Goal: Task Accomplishment & Management: Complete application form

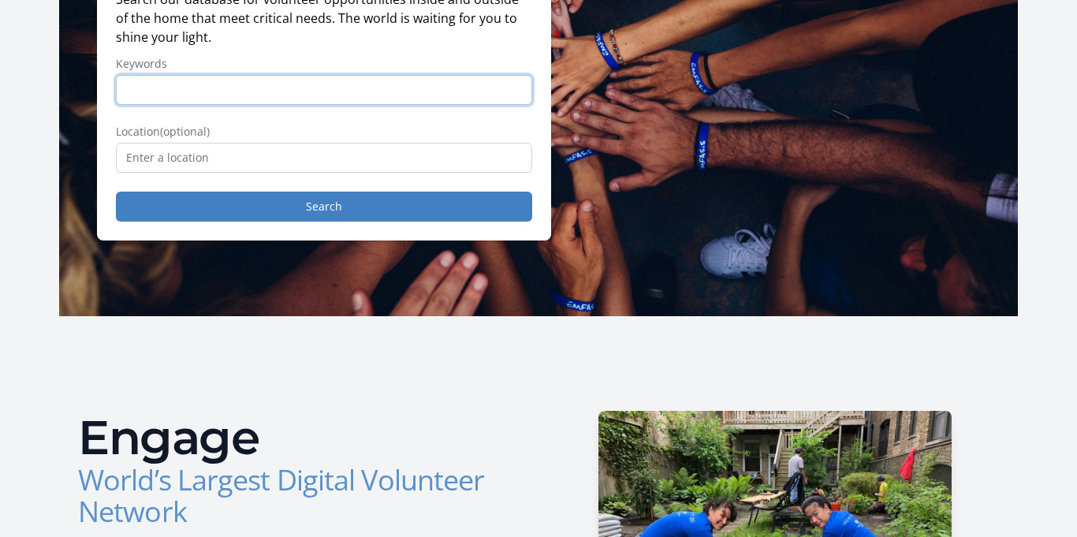
scroll to position [240, 0]
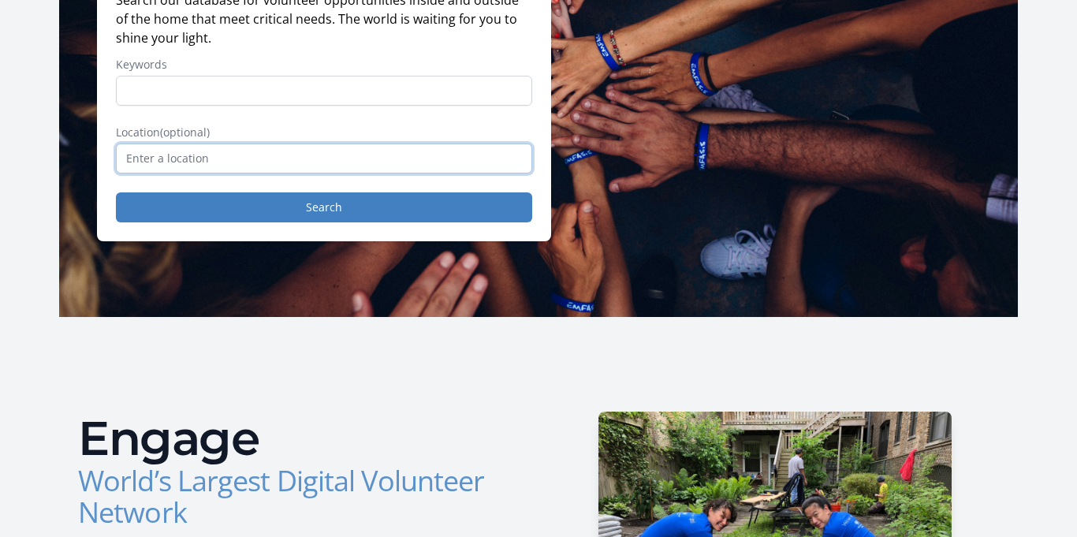
click at [355, 173] on input "text" at bounding box center [324, 158] width 416 height 30
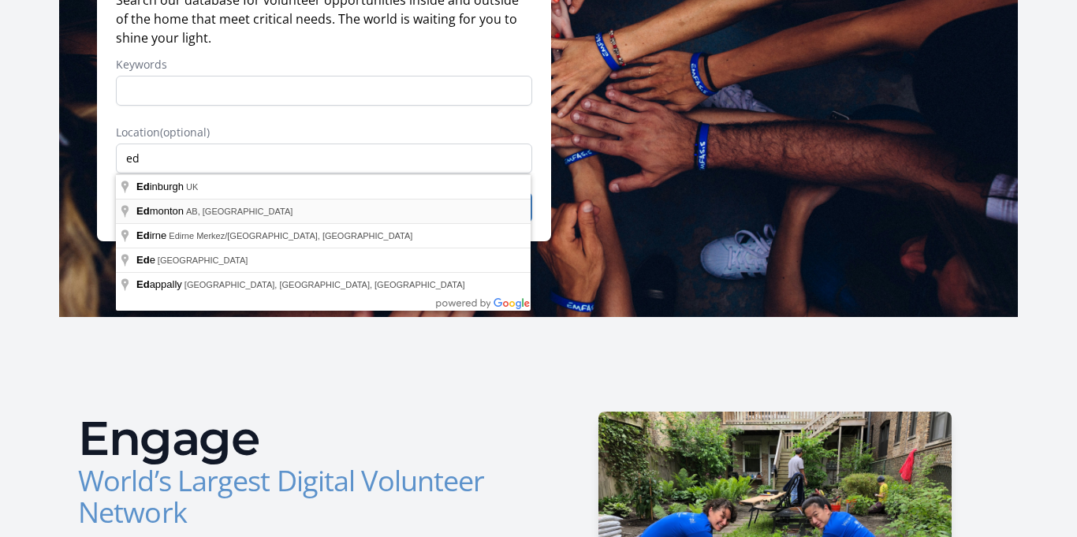
type input "Edmonton, AB, Canada"
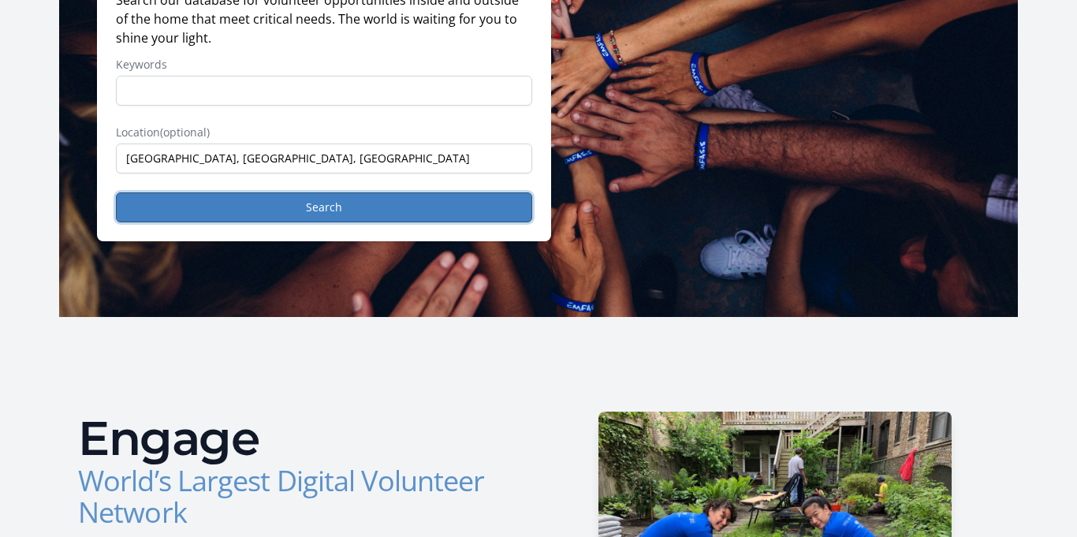
click at [333, 212] on button "Search" at bounding box center [324, 207] width 416 height 30
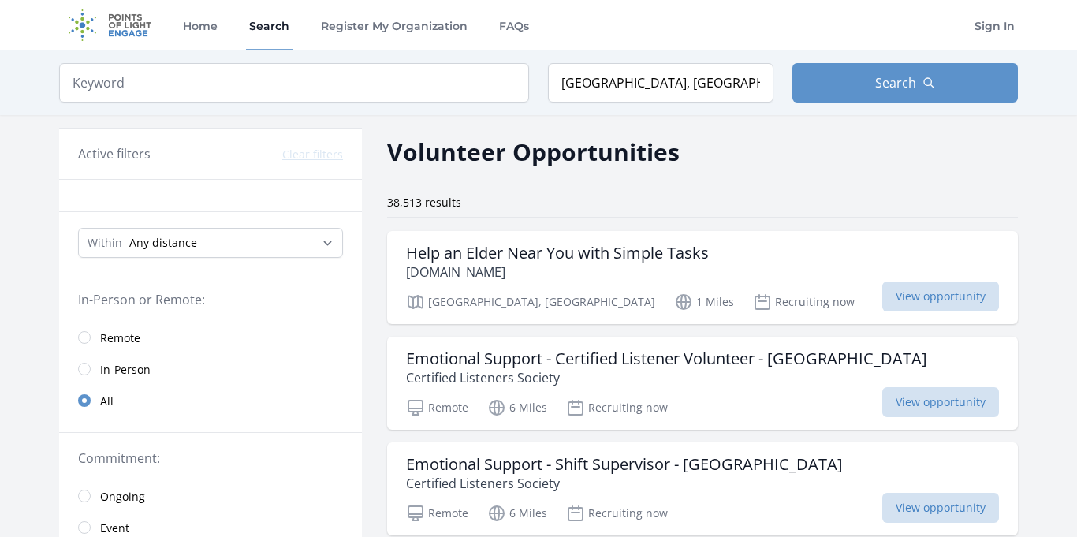
click at [128, 336] on span "Remote" at bounding box center [120, 338] width 40 height 16
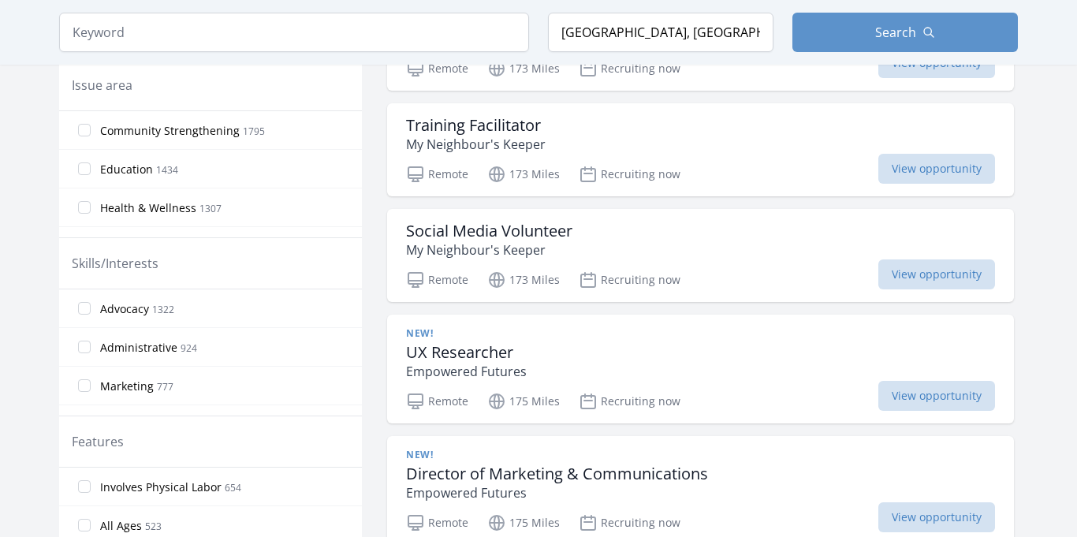
scroll to position [553, 0]
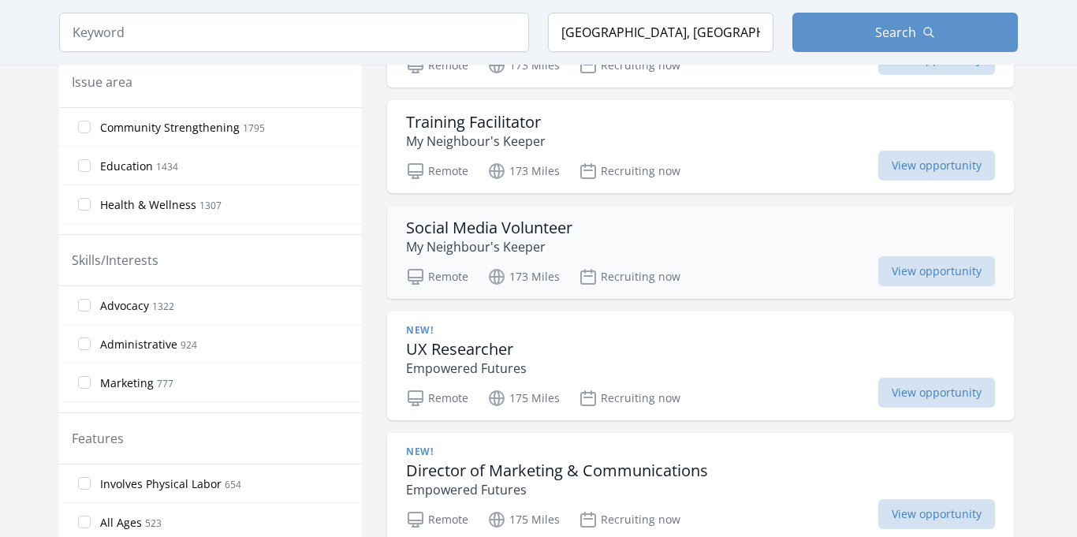
click at [579, 251] on div "Social Media Volunteer My Neighbour's Keeper" at bounding box center [700, 237] width 589 height 38
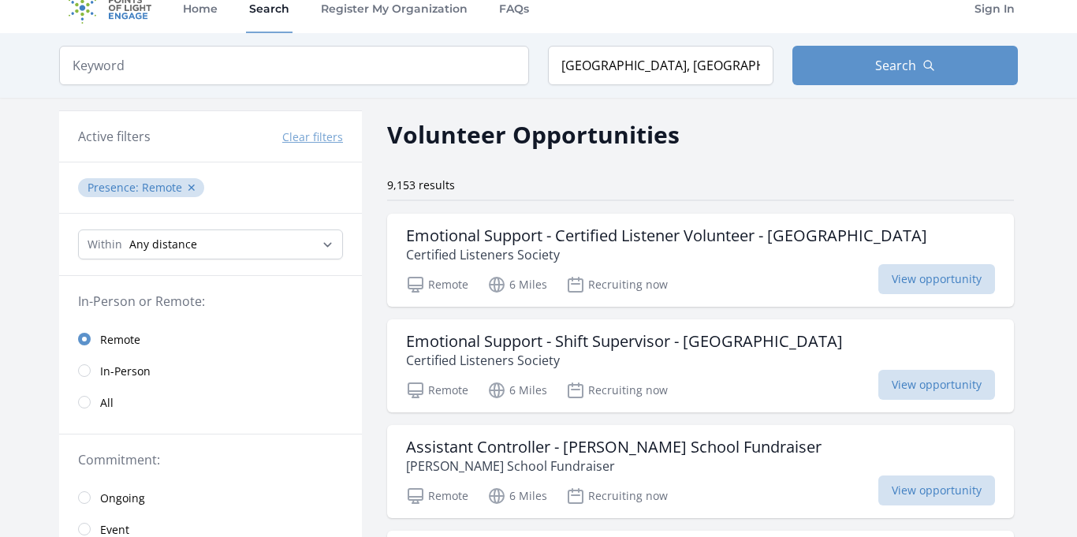
scroll to position [16, 0]
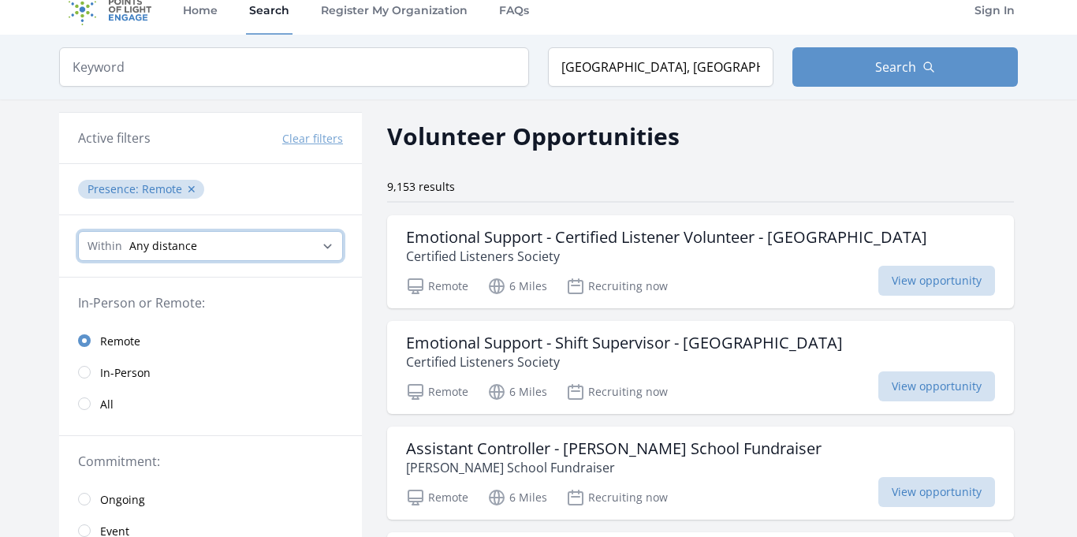
click at [325, 247] on select "Any distance , 5 Miles , 20 Miles , 50 Miles , 100 Miles" at bounding box center [210, 246] width 265 height 30
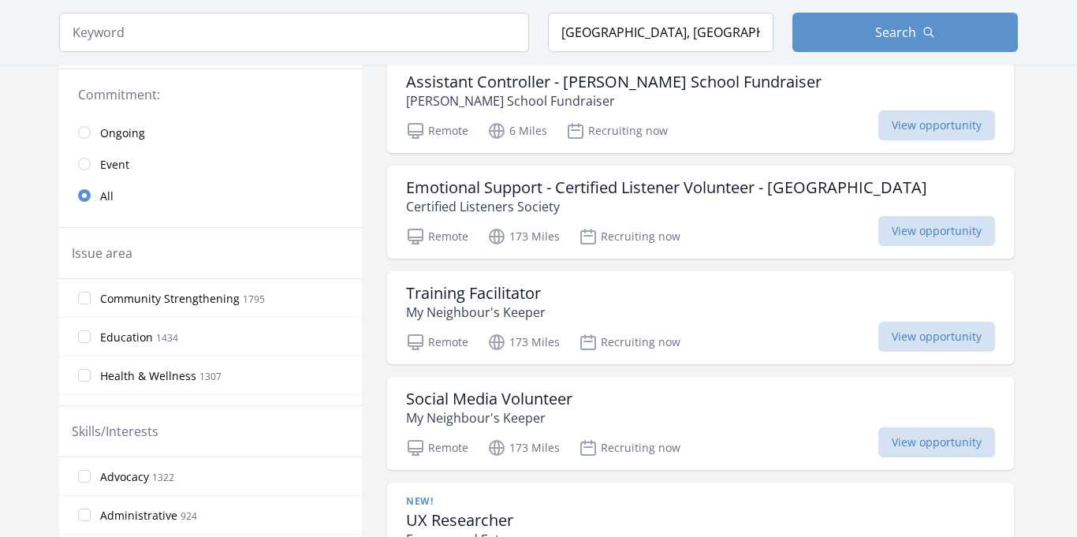
scroll to position [380, 0]
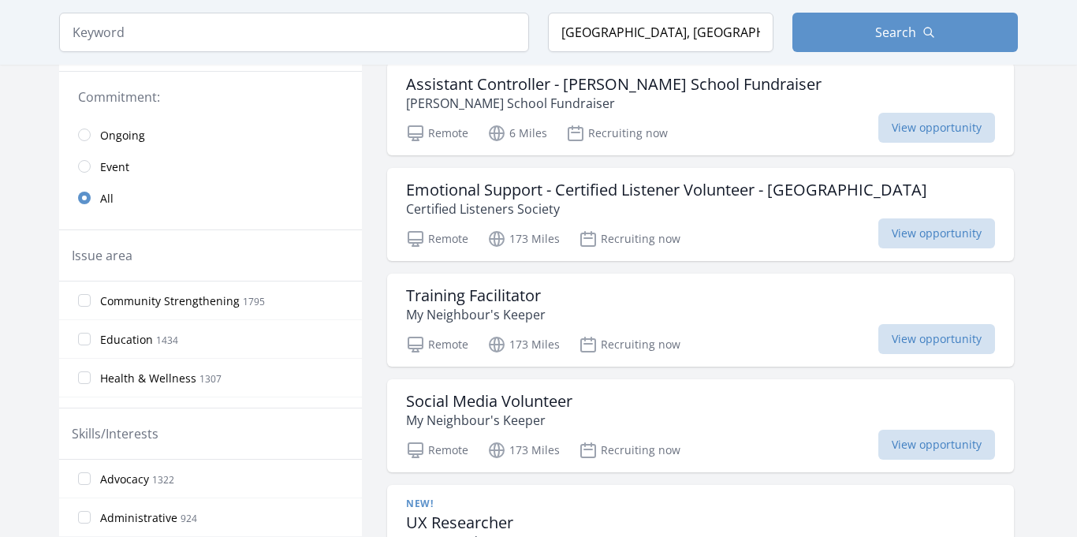
click at [95, 169] on link "Event" at bounding box center [210, 167] width 303 height 32
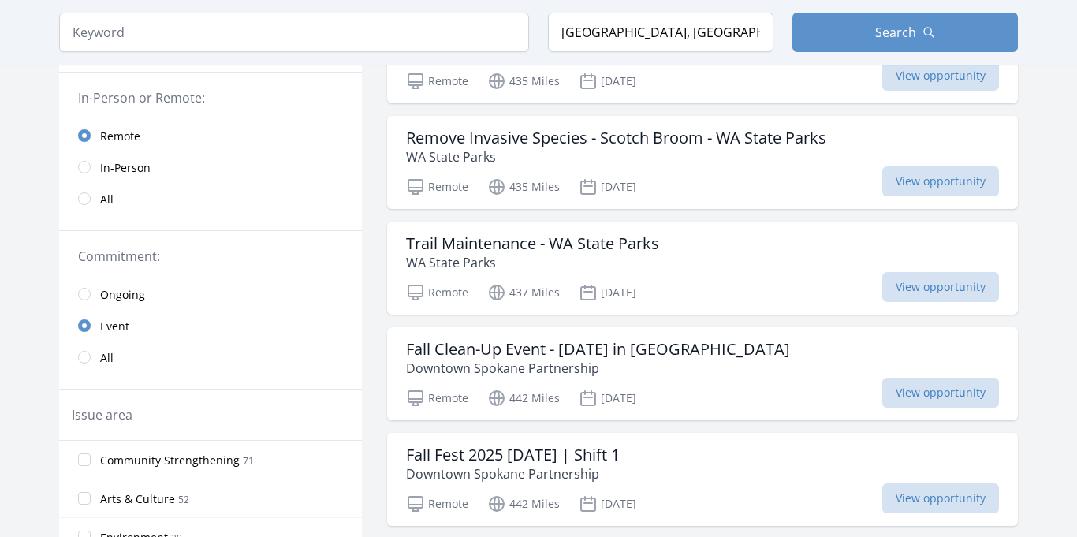
scroll to position [218, 0]
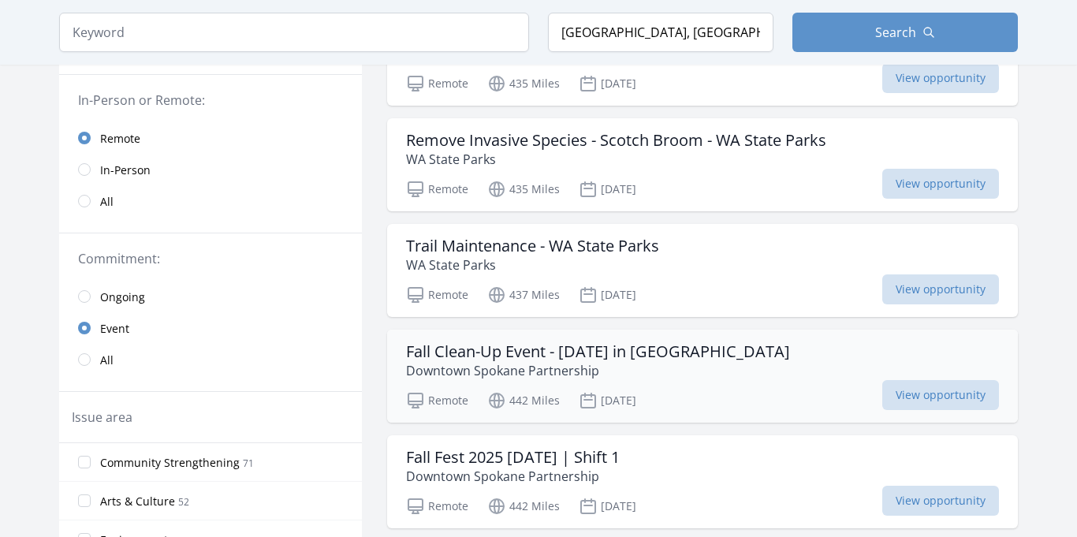
click at [558, 356] on h3 "Fall Clean-Up Event - October 1 in Downtown Spokane" at bounding box center [598, 351] width 384 height 19
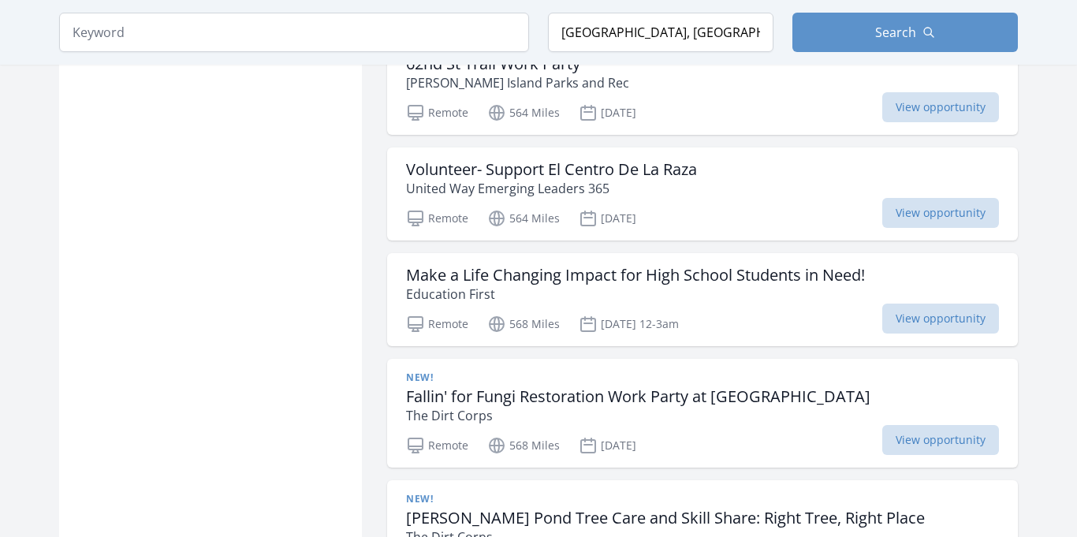
scroll to position [1155, 0]
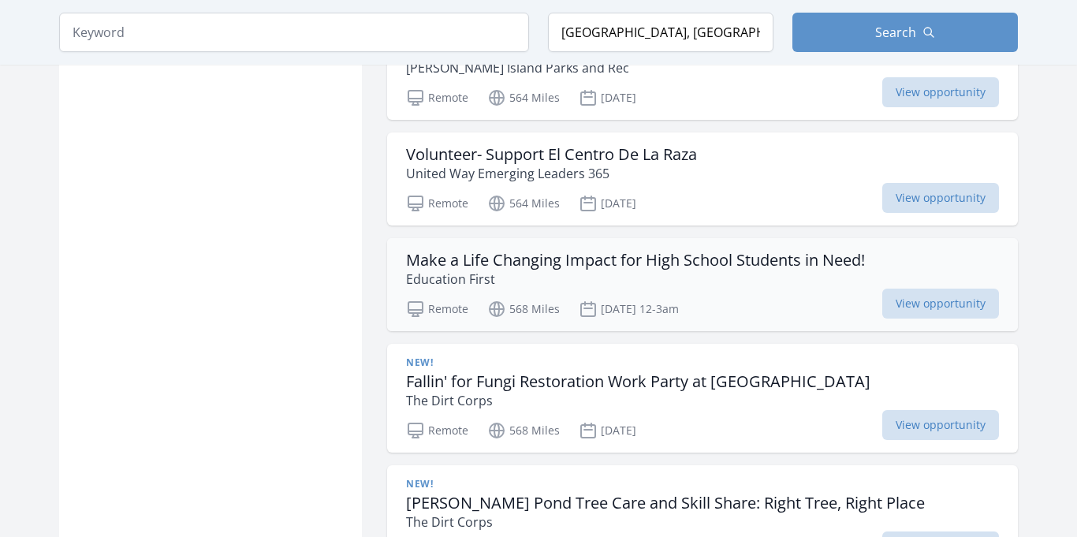
click at [470, 257] on h3 "Make a Life Changing Impact for High School Students in Need!" at bounding box center [635, 260] width 459 height 19
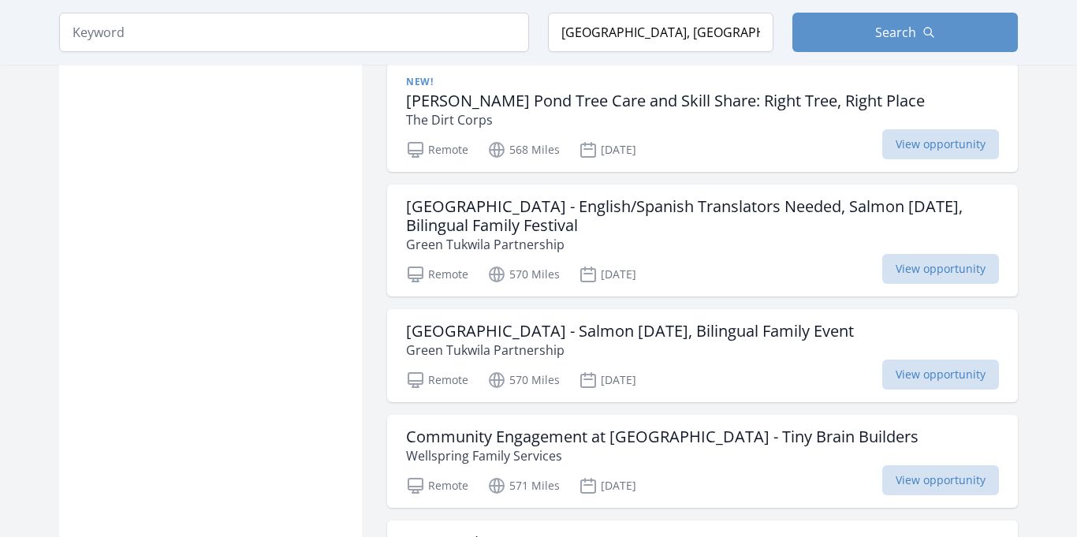
scroll to position [1559, 0]
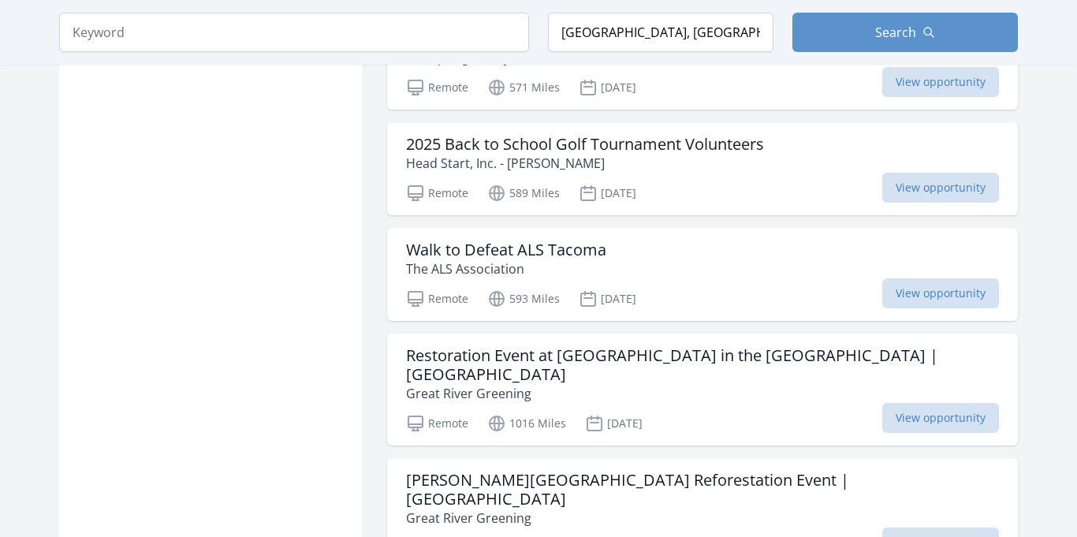
scroll to position [2067, 0]
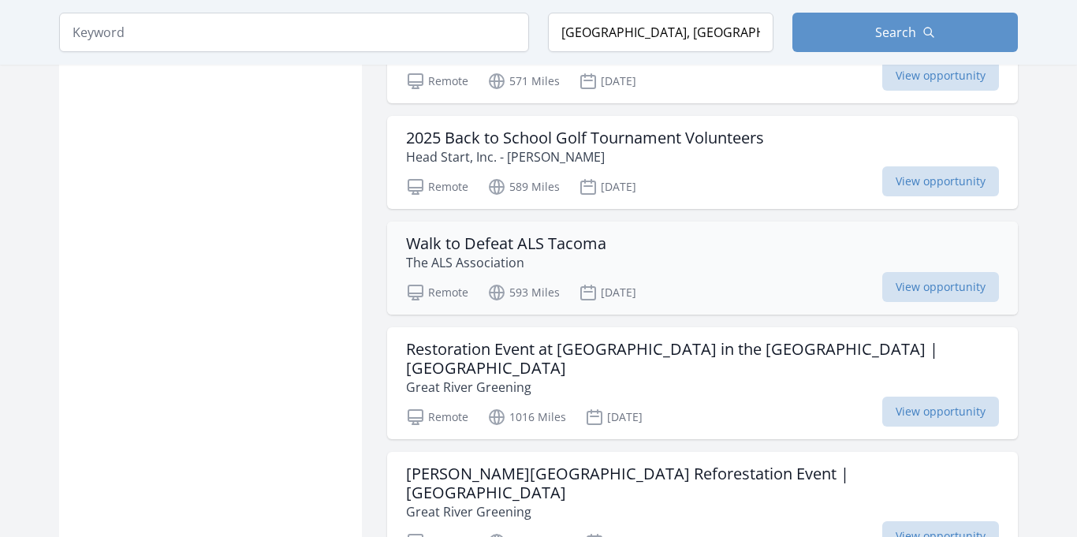
click at [480, 245] on h3 "Walk to Defeat ALS Tacoma" at bounding box center [506, 243] width 200 height 19
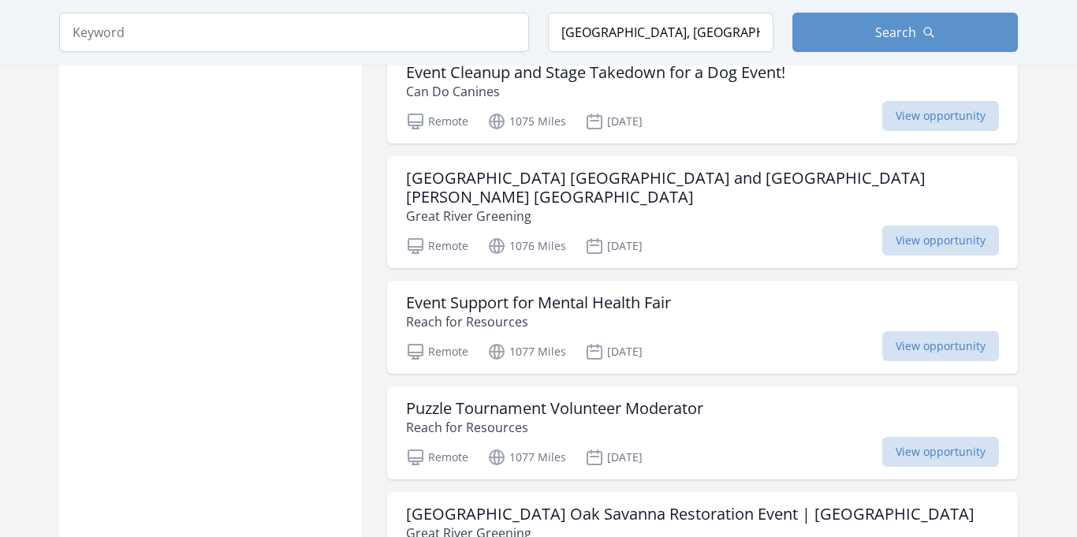
scroll to position [2699, 0]
click at [430, 398] on h3 "Puzzle Tournament Volunteer Moderator" at bounding box center [554, 407] width 297 height 19
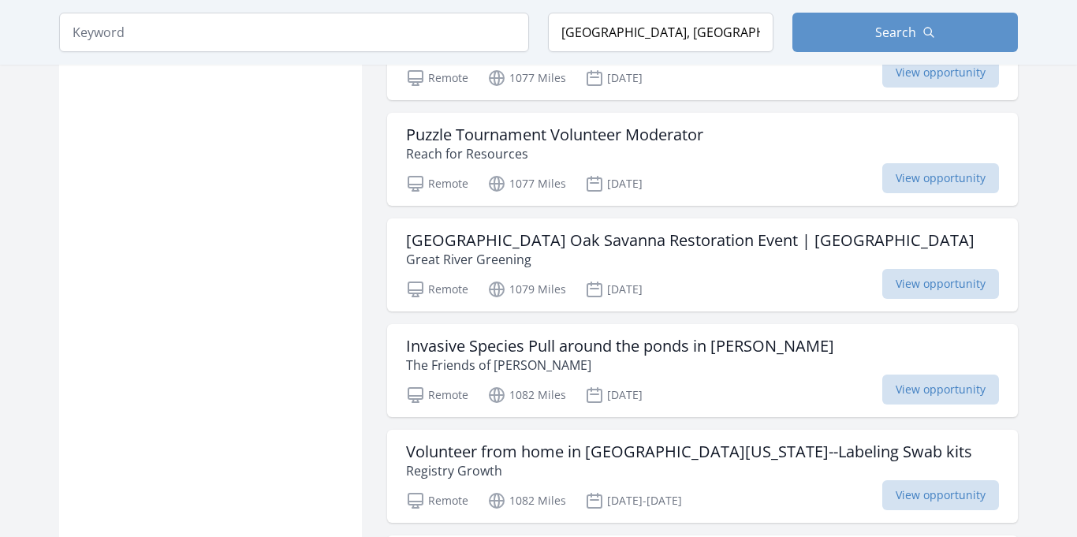
scroll to position [2972, 0]
click at [581, 441] on h3 "Volunteer from home in Southern California--Labeling Swab kits" at bounding box center [689, 450] width 566 height 19
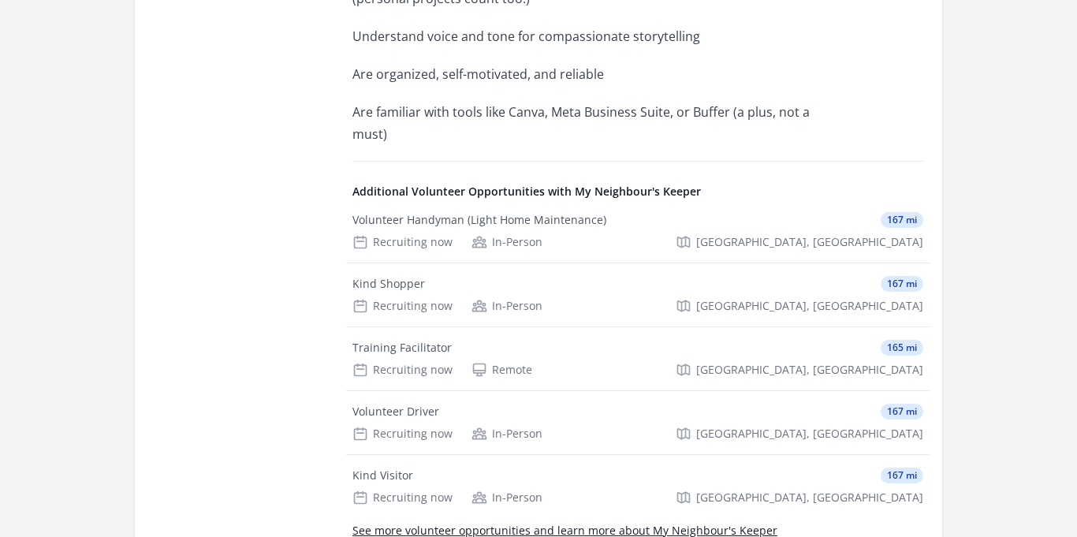
scroll to position [988, 0]
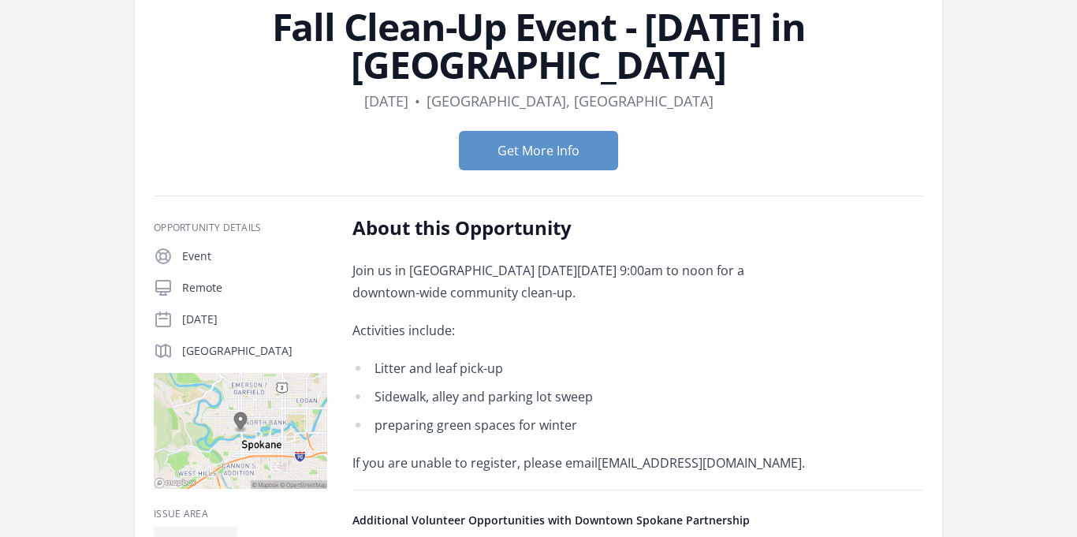
scroll to position [109, 0]
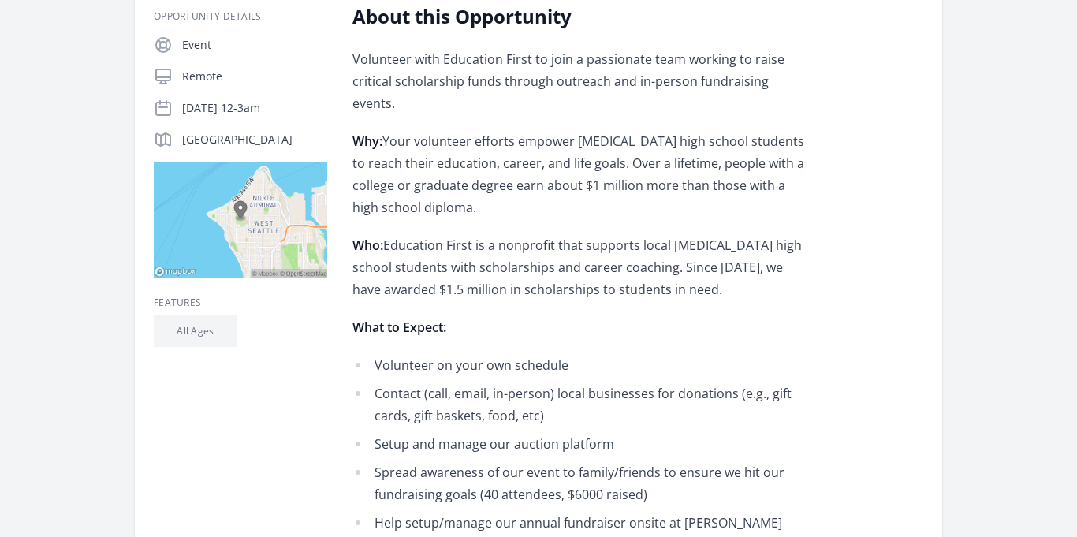
scroll to position [325, 0]
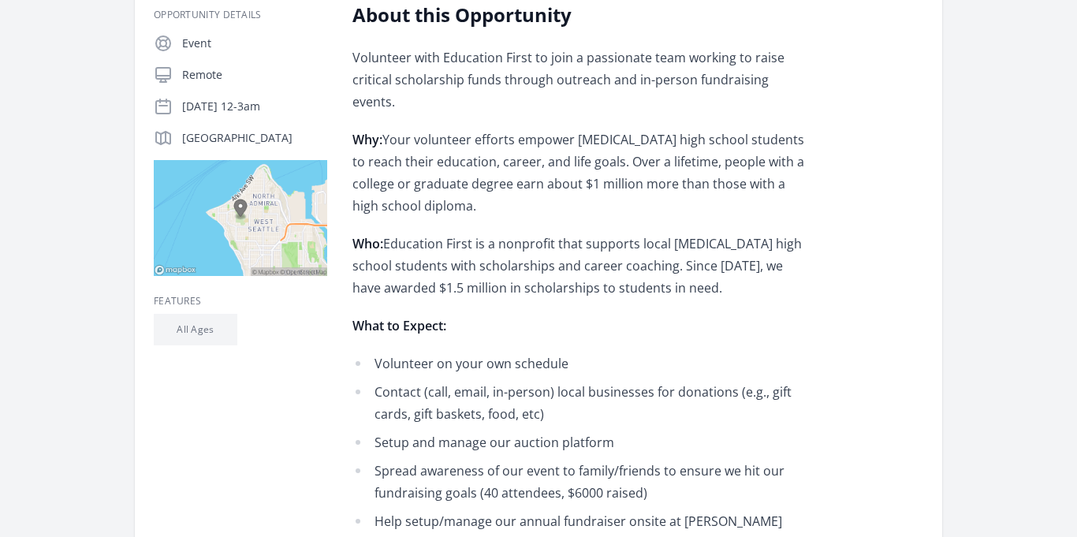
click at [405, 233] on p "Who: Education First is a nonprofit that supports local [MEDICAL_DATA] high sch…" at bounding box center [582, 266] width 461 height 66
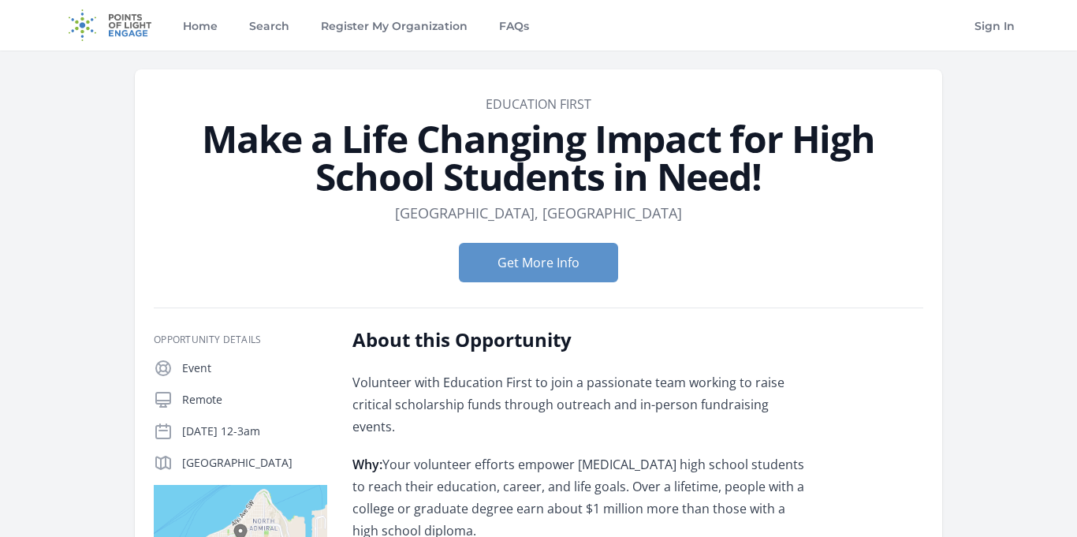
scroll to position [4, 0]
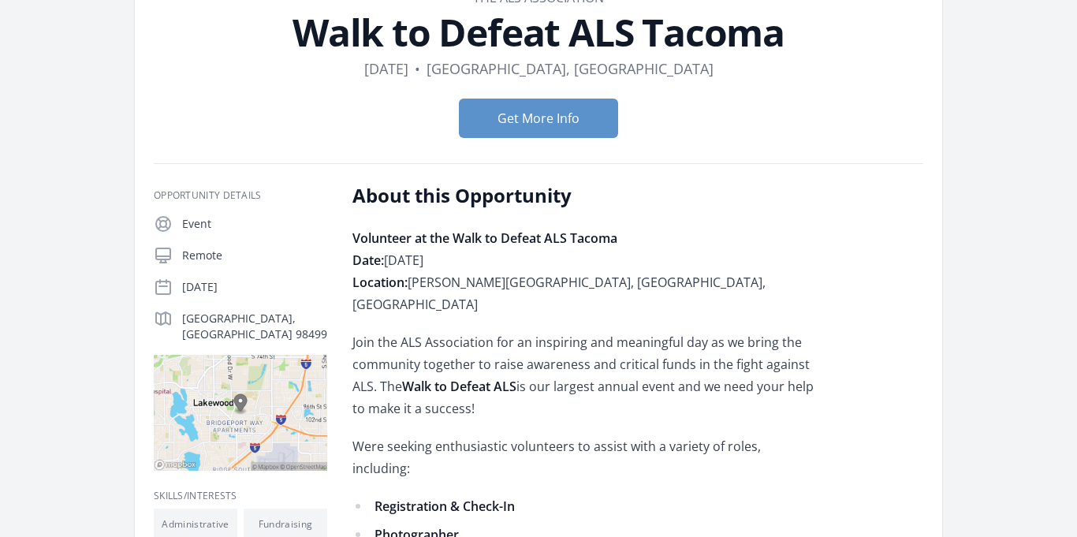
scroll to position [99, 0]
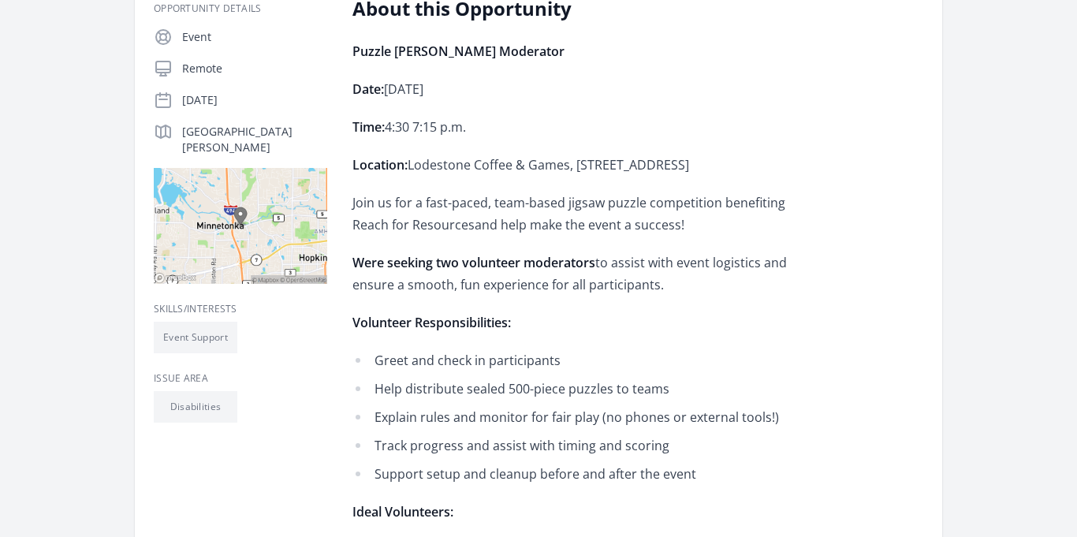
scroll to position [286, 0]
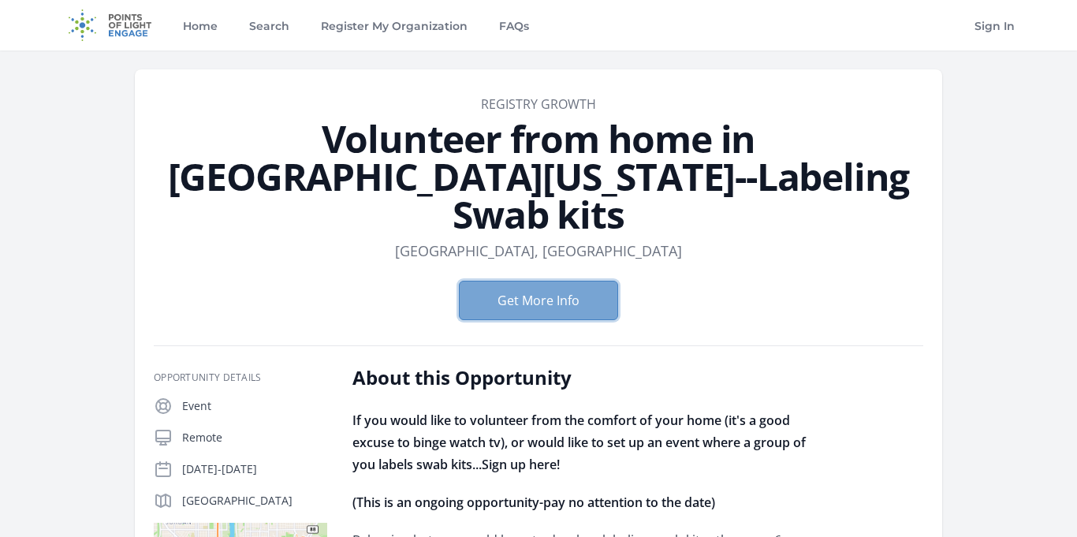
click at [513, 281] on button "Get More Info" at bounding box center [538, 300] width 159 height 39
click at [987, 27] on link "Sign In" at bounding box center [994, 25] width 47 height 50
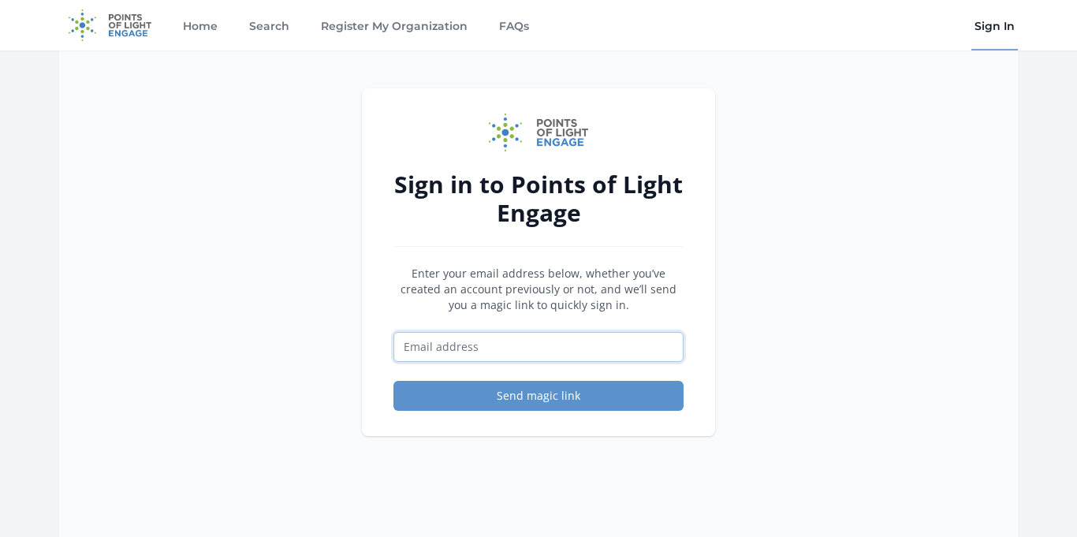
click at [573, 343] on input "Email address" at bounding box center [538, 347] width 290 height 30
type input "p.aryal1@share.epsb.ca"
click at [529, 348] on input "[EMAIL_ADDRESS][DOMAIN_NAME]" at bounding box center [538, 347] width 290 height 30
click at [529, 348] on input "p.aryal1@share.epsb.ca" at bounding box center [538, 347] width 290 height 30
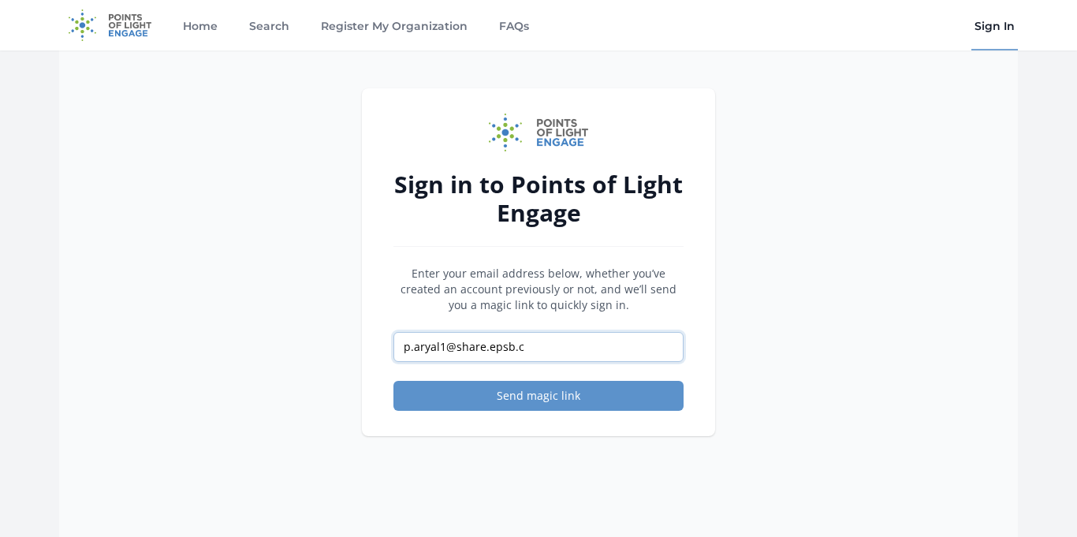
type input "p.aryal1@share.epsb.ca"
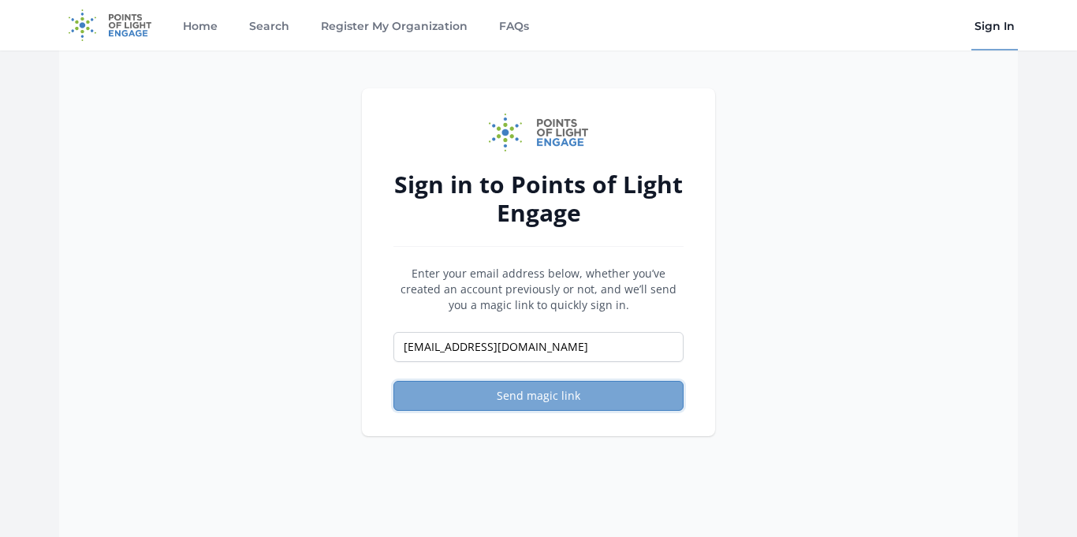
click at [559, 389] on button "Send magic link" at bounding box center [538, 396] width 290 height 30
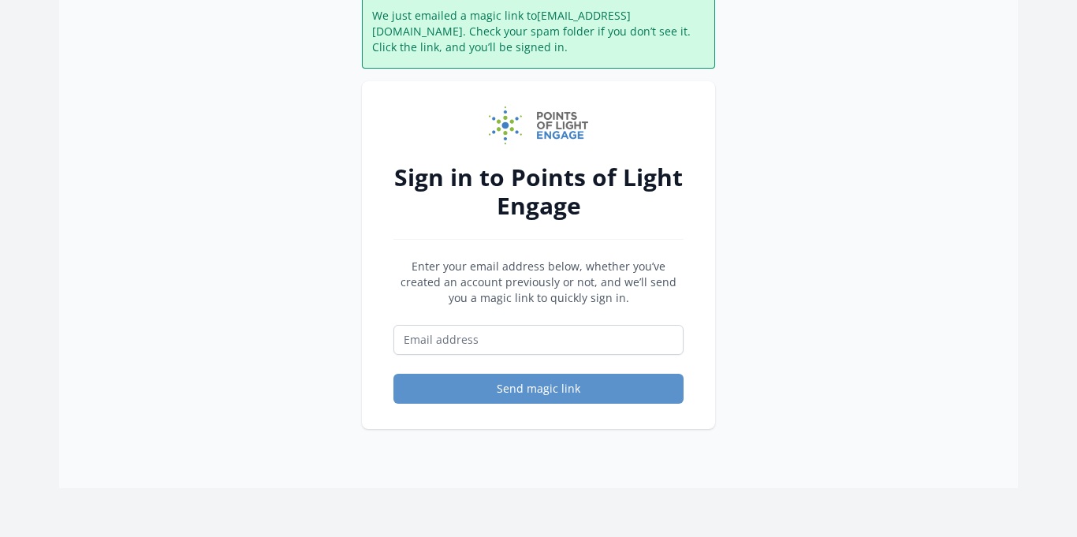
scroll to position [100, 0]
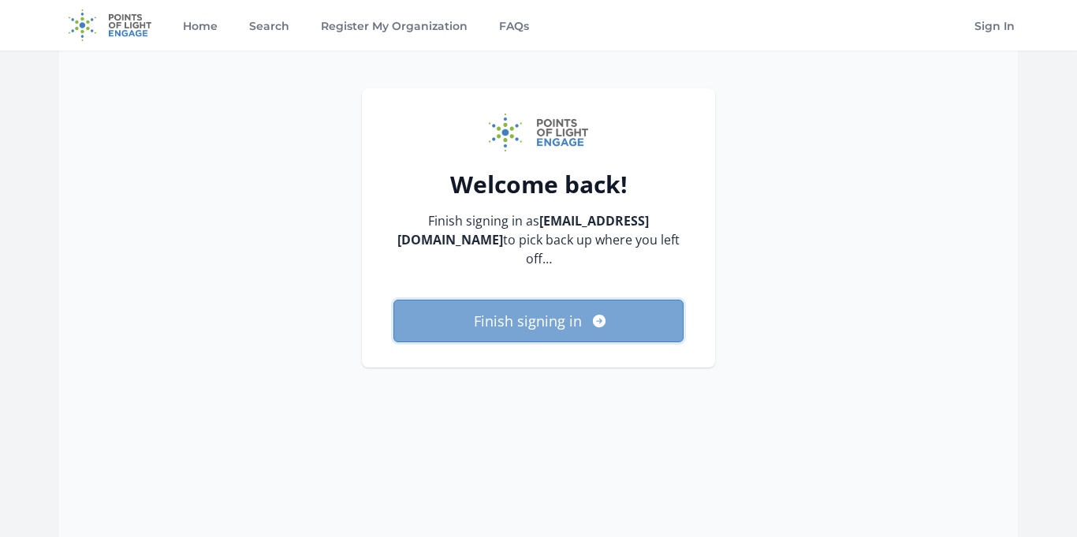
click at [620, 301] on button "Finish signing in" at bounding box center [538, 321] width 290 height 43
click at [501, 311] on button "Finish signing in" at bounding box center [538, 321] width 290 height 43
click at [530, 300] on button "Finish signing in" at bounding box center [538, 321] width 290 height 43
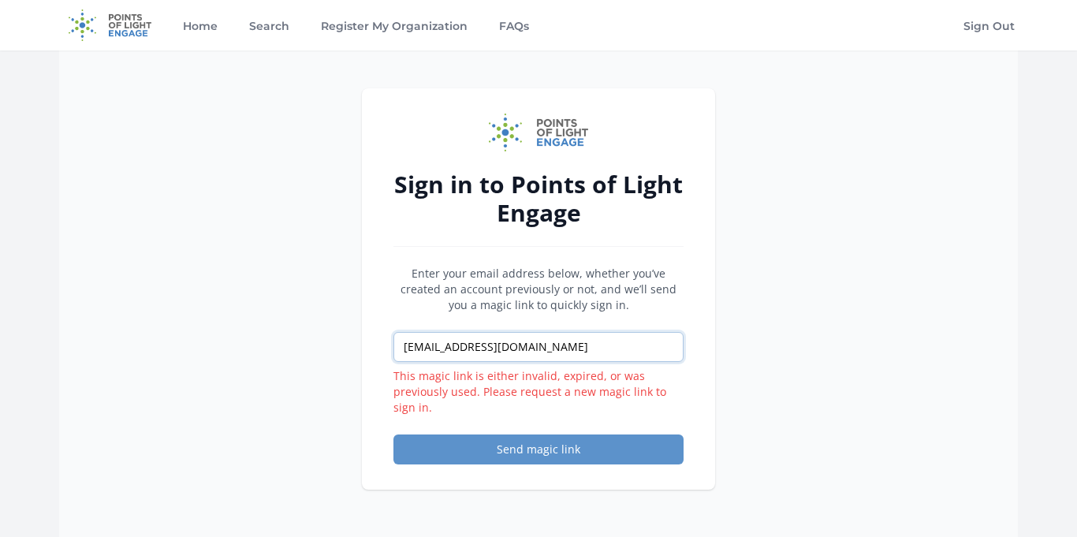
click at [662, 333] on input "[EMAIL_ADDRESS][DOMAIN_NAME]" at bounding box center [538, 347] width 290 height 30
click at [588, 445] on button "Send magic link" at bounding box center [538, 449] width 290 height 30
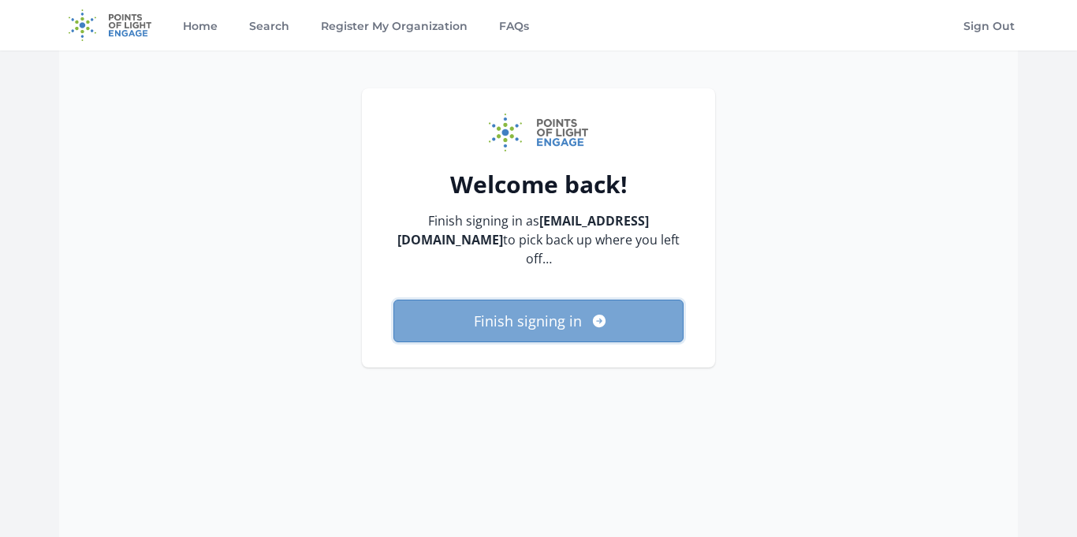
click at [545, 307] on button "Finish signing in" at bounding box center [538, 321] width 290 height 43
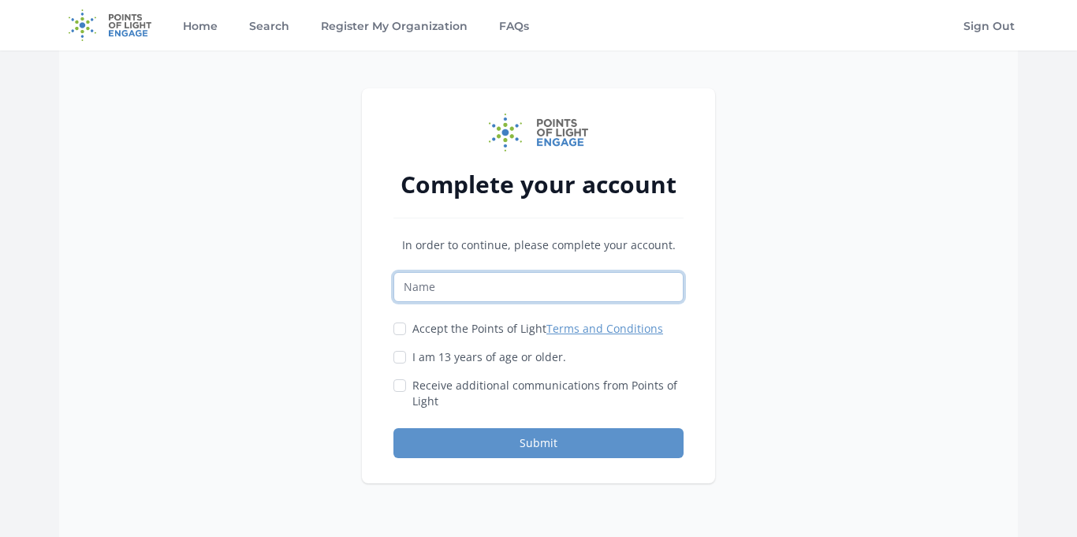
click at [539, 285] on input "Name" at bounding box center [538, 287] width 290 height 30
type input "Prasidhi"
click at [401, 330] on input "Accept the Points of Light Terms and Conditions" at bounding box center [399, 328] width 13 height 13
checkbox input "true"
click at [394, 353] on input "I am 13 years of age or older." at bounding box center [399, 357] width 13 height 13
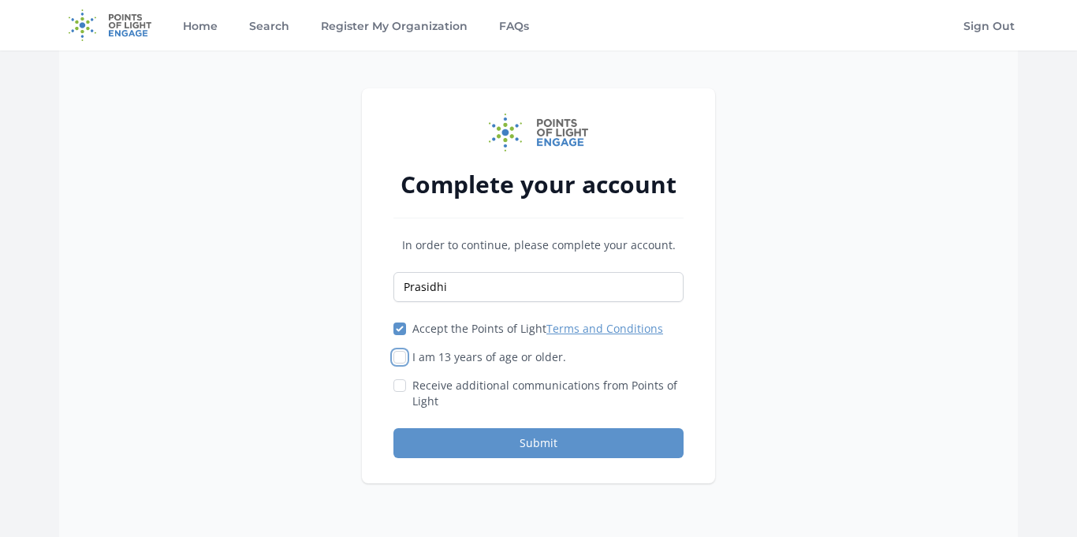
checkbox input "true"
click at [391, 389] on div "Complete your account In order to continue, please complete your account. Prasi…" at bounding box center [538, 285] width 353 height 395
click at [406, 384] on div "Receive additional communications from Points of Light" at bounding box center [538, 394] width 290 height 32
click at [400, 381] on input "Receive additional communications from Points of Light" at bounding box center [399, 385] width 13 height 13
checkbox input "true"
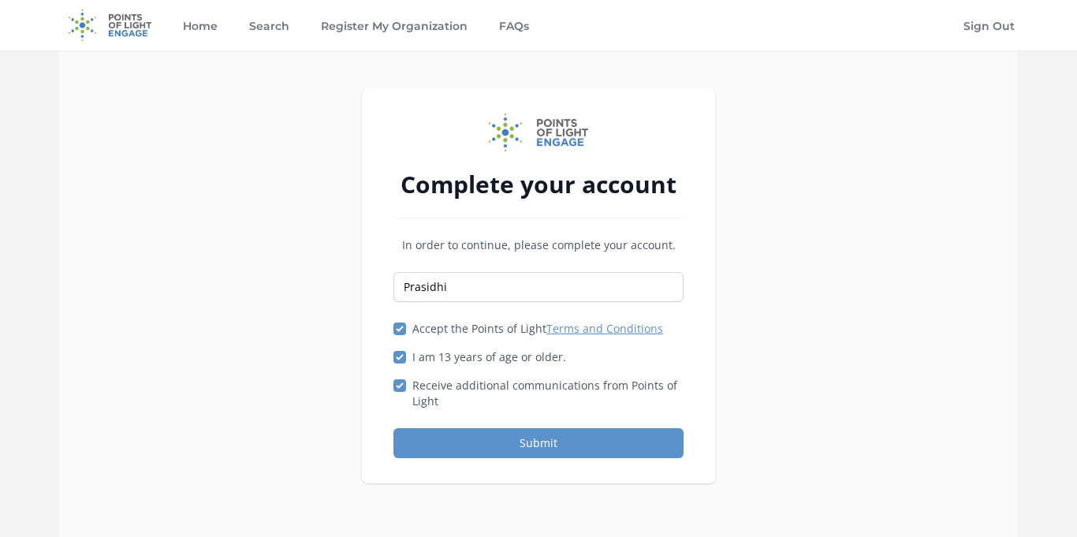
click at [444, 458] on div "Complete your account In order to continue, please complete your account. Prasi…" at bounding box center [538, 285] width 353 height 395
click at [441, 451] on button "Submit" at bounding box center [538, 443] width 290 height 30
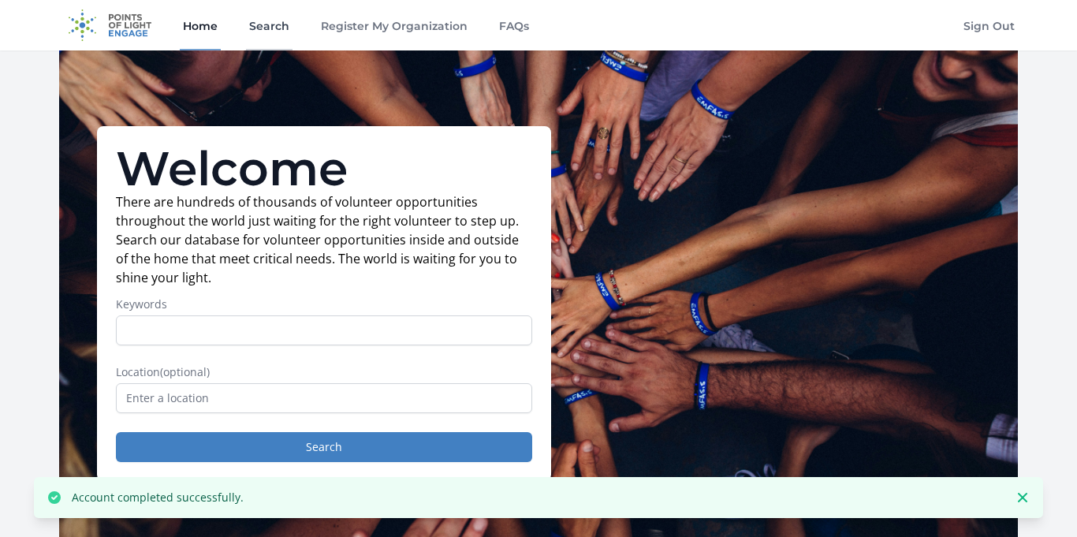
click at [270, 32] on link "Search" at bounding box center [269, 25] width 47 height 50
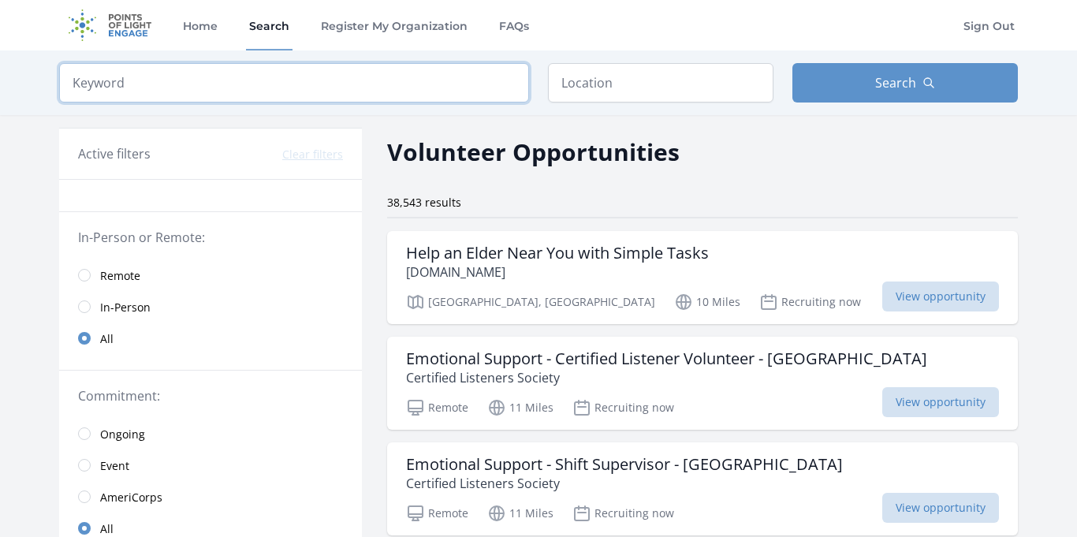
click at [456, 91] on input "search" at bounding box center [294, 82] width 470 height 39
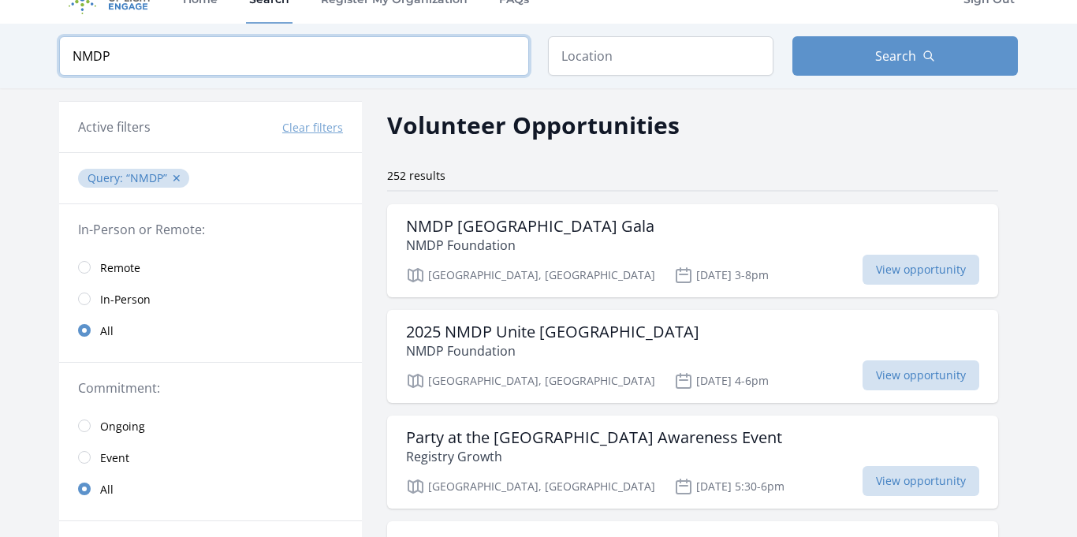
scroll to position [47, 0]
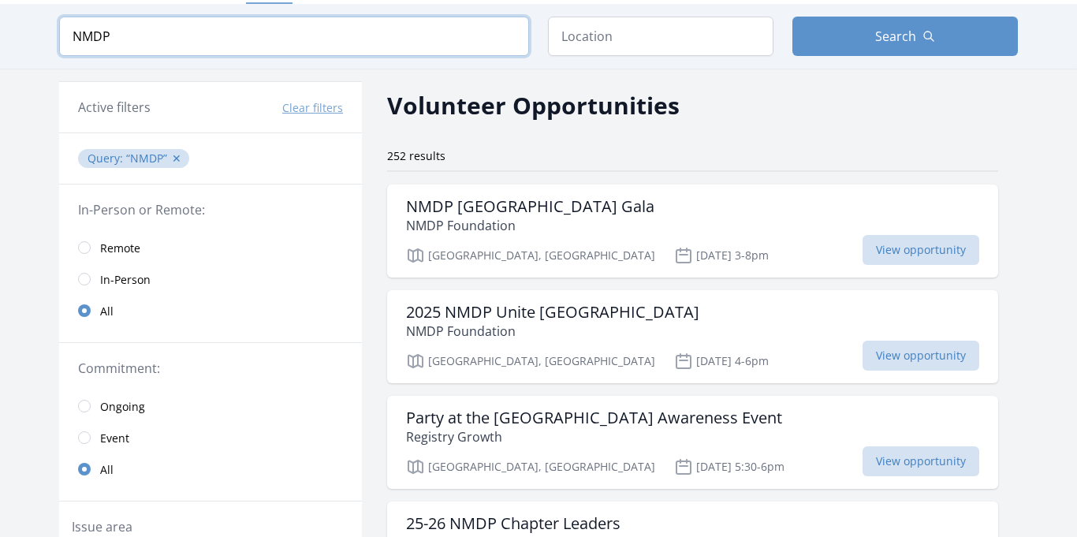
type input "NMDP"
click at [125, 240] on span "Remote" at bounding box center [120, 248] width 40 height 16
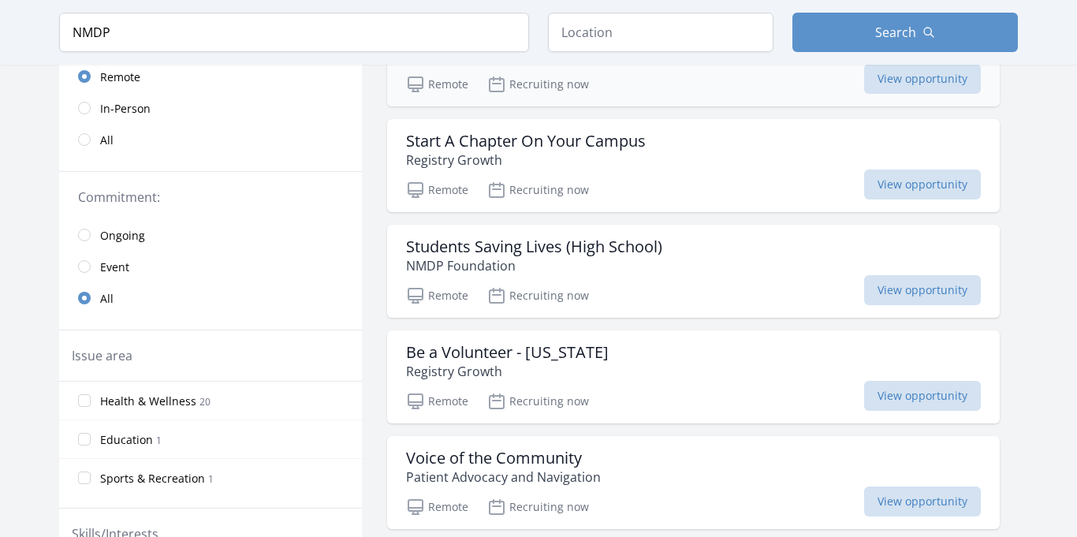
scroll to position [220, 0]
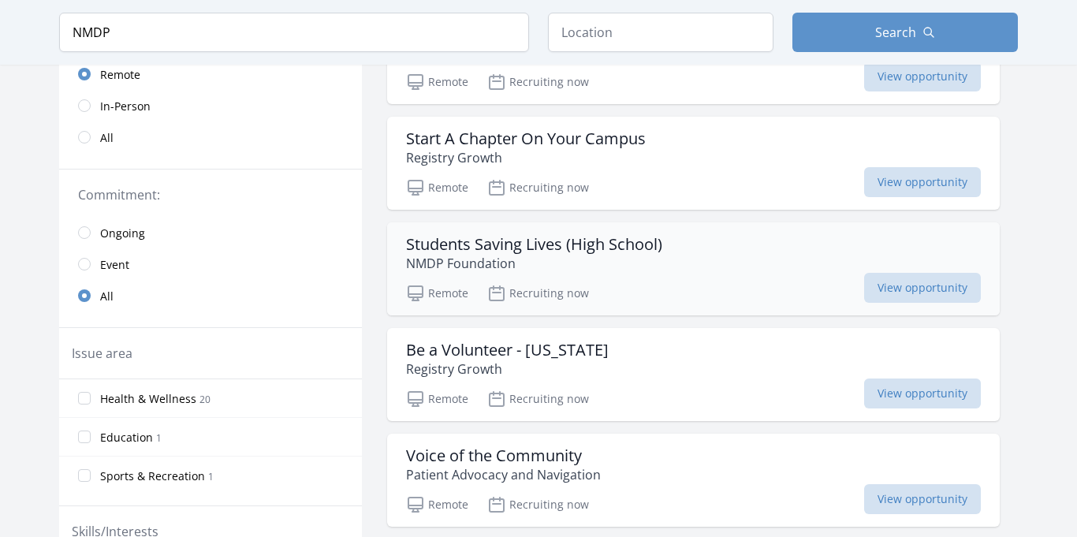
click at [596, 266] on p "NMDP Foundation" at bounding box center [534, 263] width 256 height 19
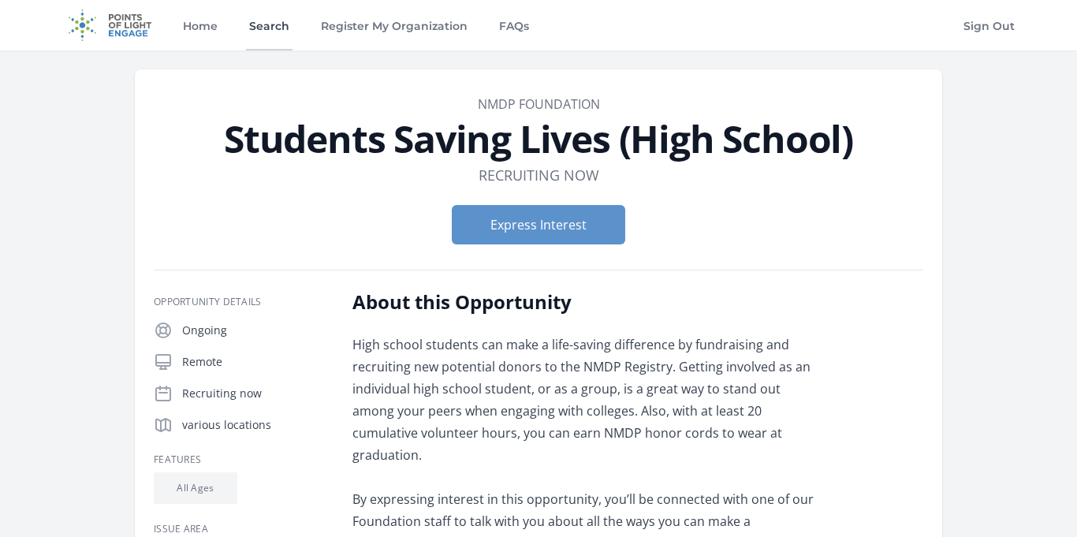
click at [251, 31] on link "Search" at bounding box center [269, 25] width 47 height 50
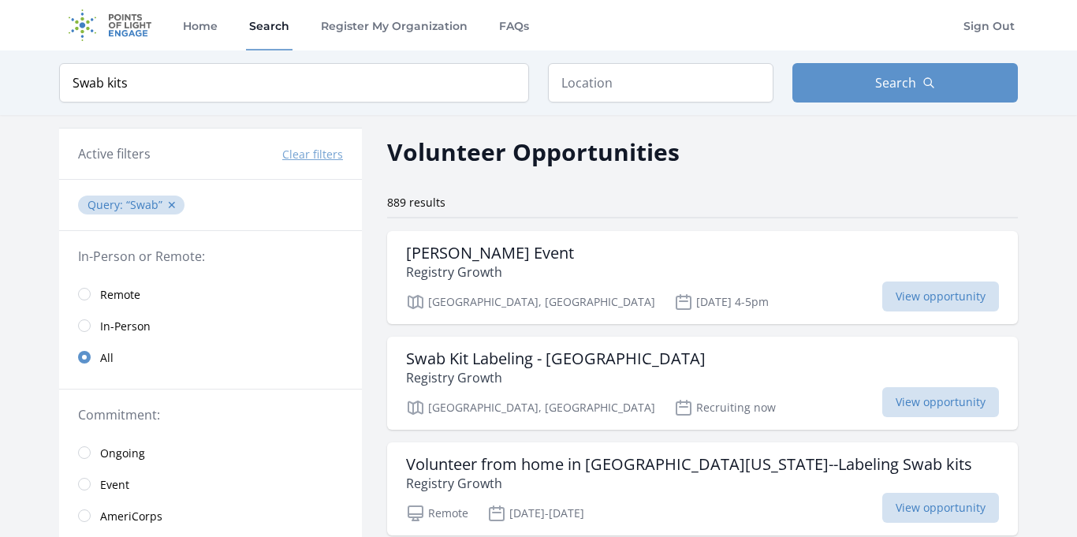
type input "Swab kits"
click button "submit" at bounding box center [0, 0] width 0 height 0
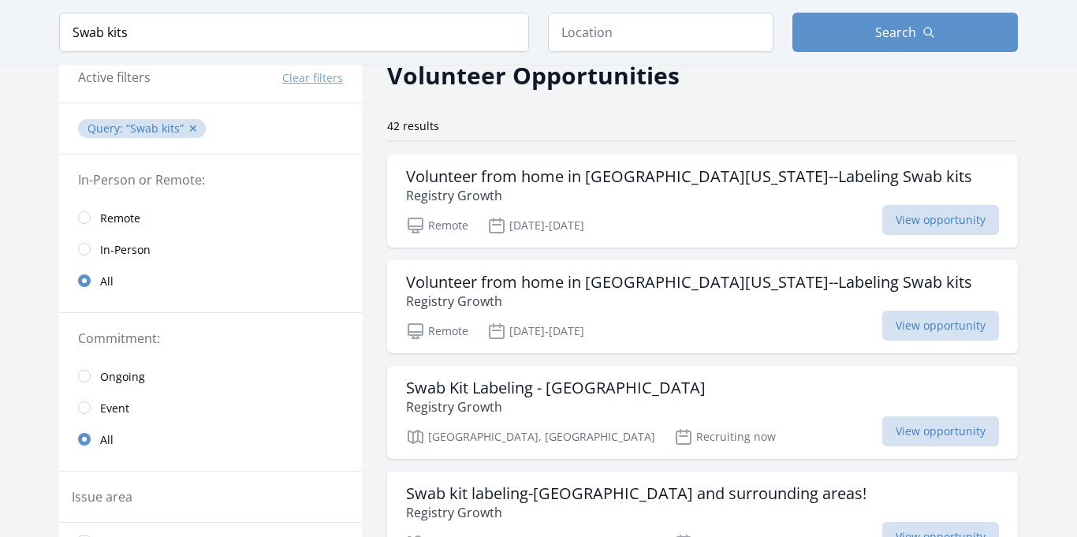
scroll to position [77, 0]
click at [882, 218] on span "View opportunity" at bounding box center [940, 219] width 117 height 30
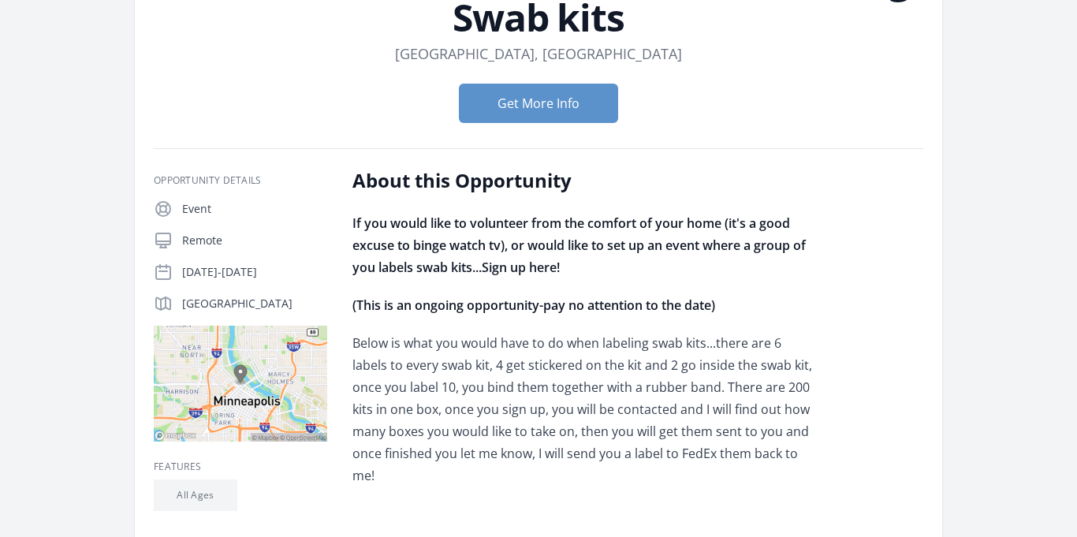
scroll to position [168, 0]
